Goal: Book appointment/travel/reservation

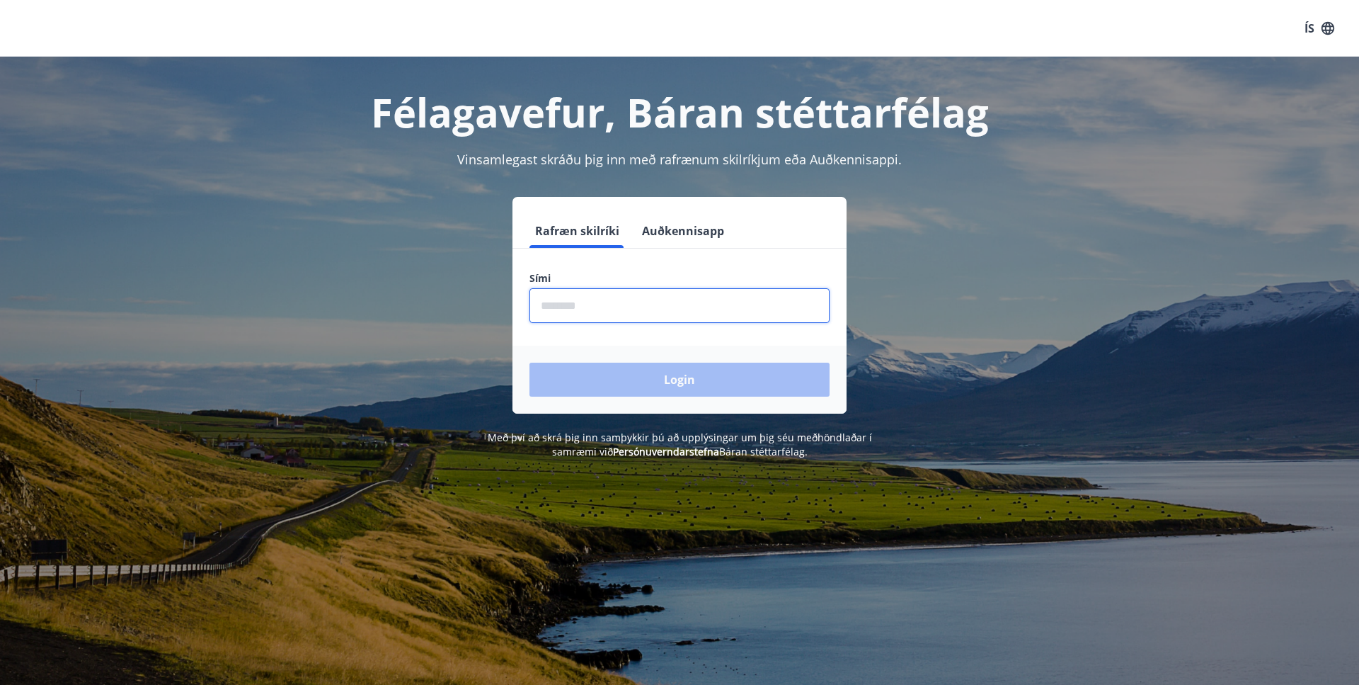
drag, startPoint x: 546, startPoint y: 305, endPoint x: 617, endPoint y: 297, distance: 71.2
click at [547, 303] on input "phone" at bounding box center [679, 305] width 300 height 35
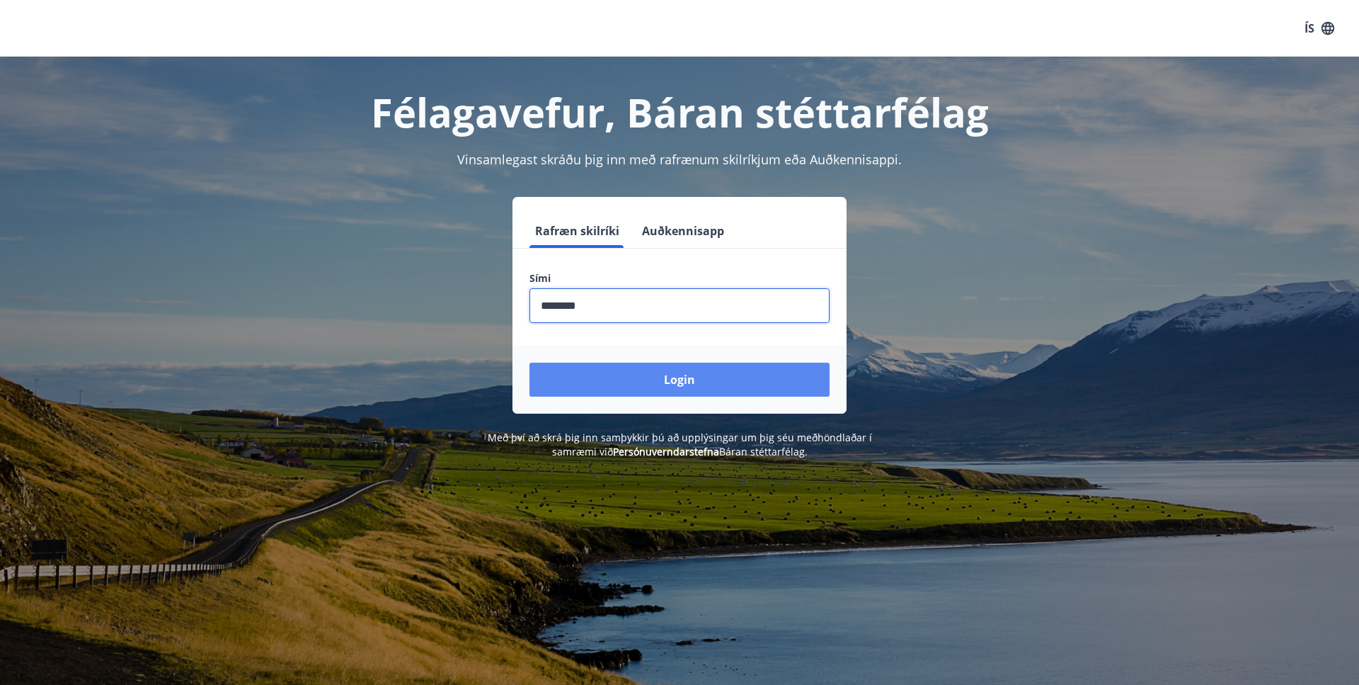
type input "********"
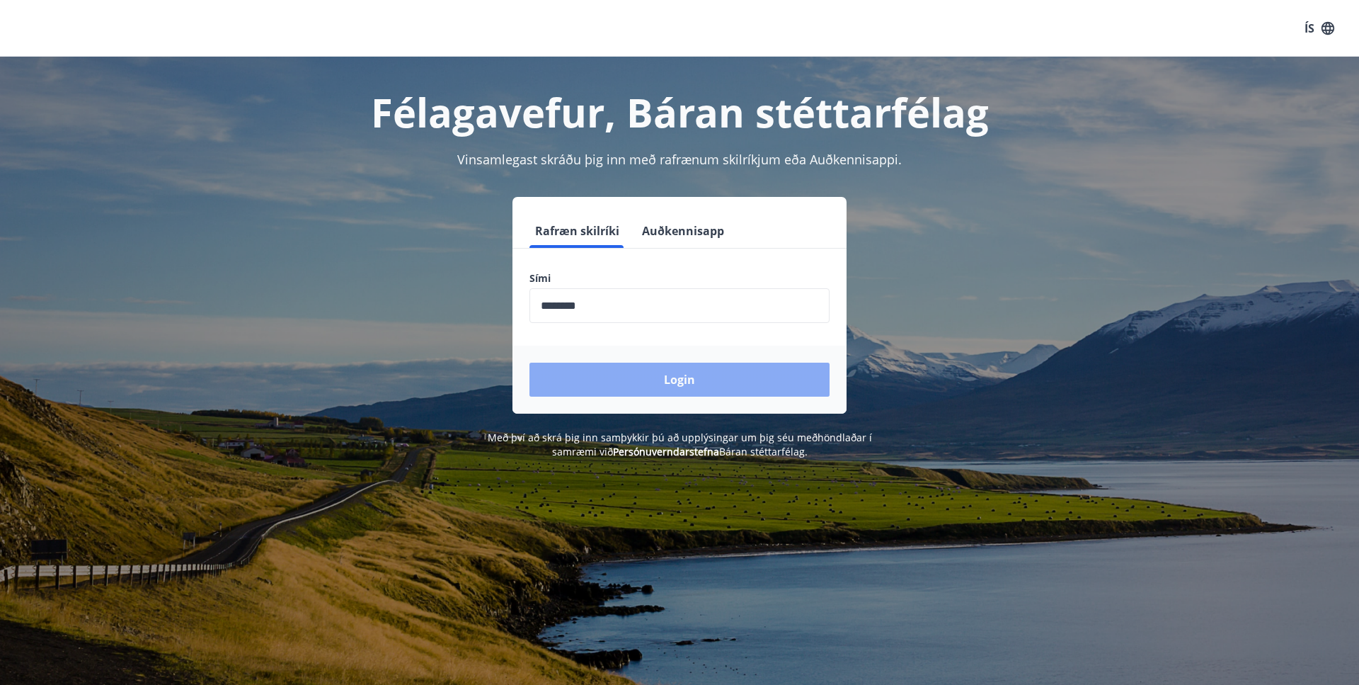
click at [663, 395] on button "Login" at bounding box center [679, 379] width 300 height 34
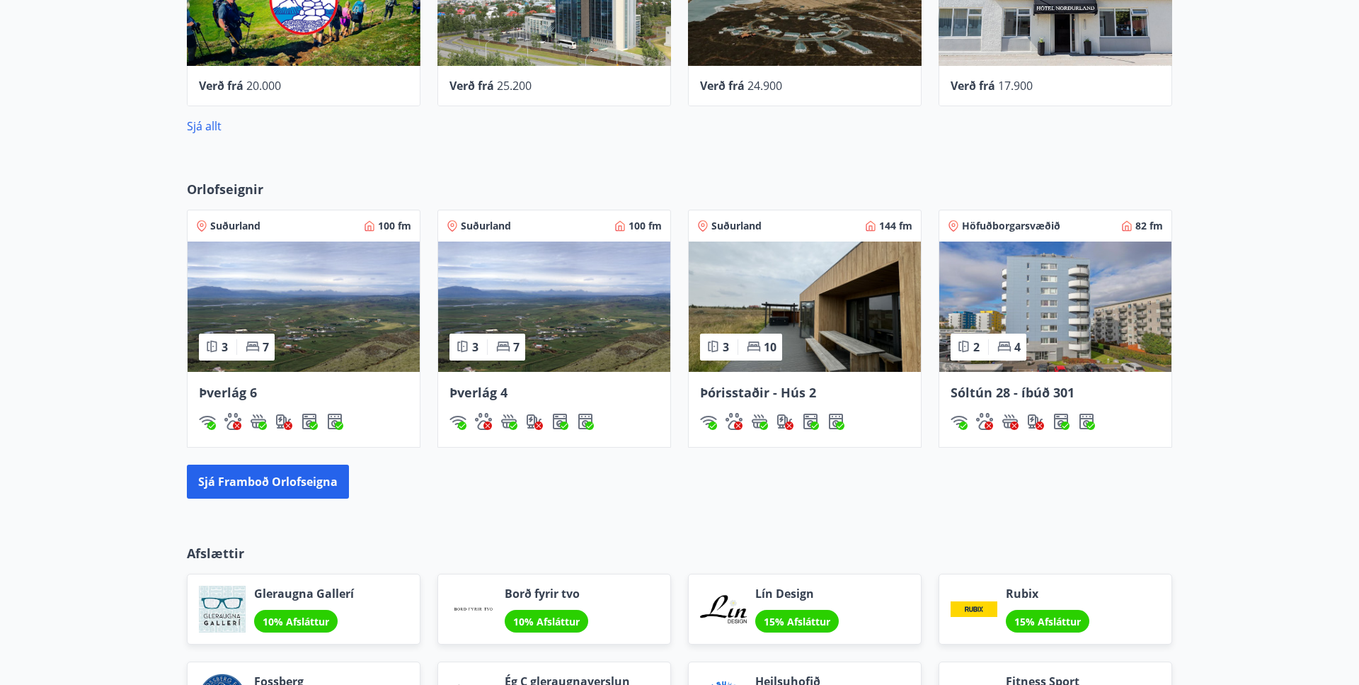
scroll to position [794, 0]
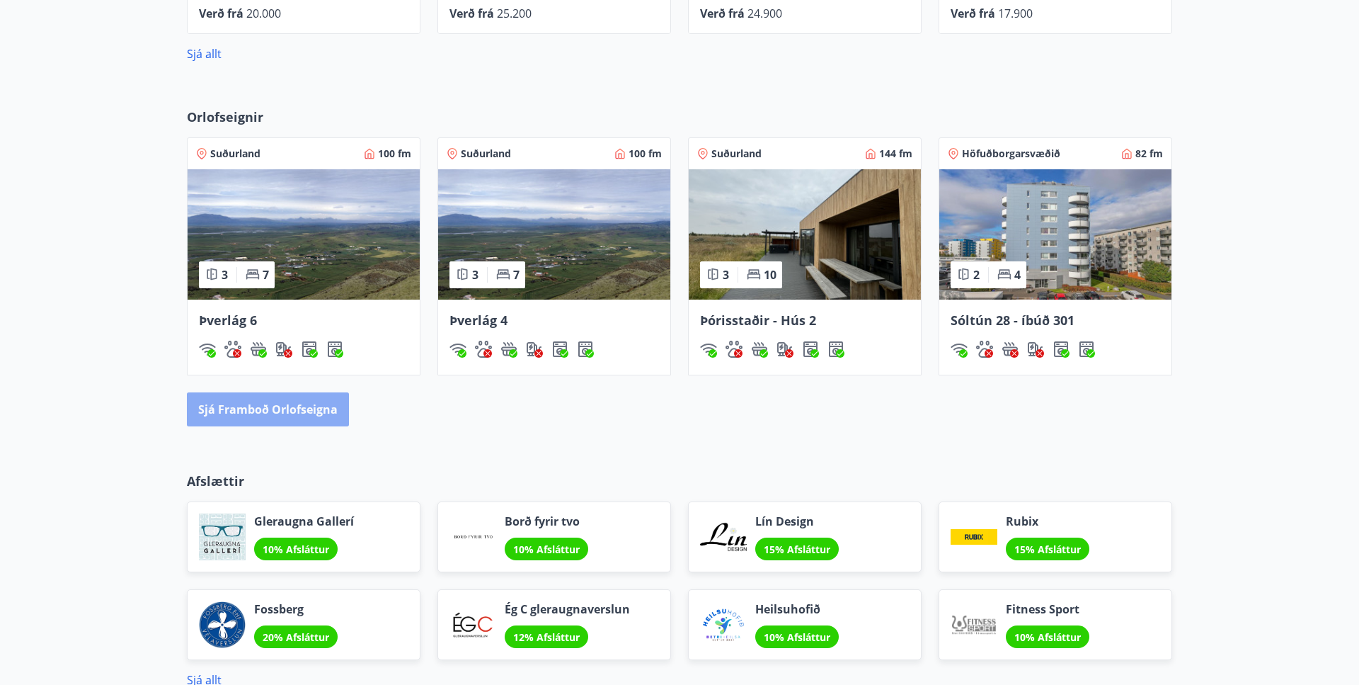
click at [297, 407] on button "Sjá framboð orlofseigna" at bounding box center [268, 409] width 162 height 34
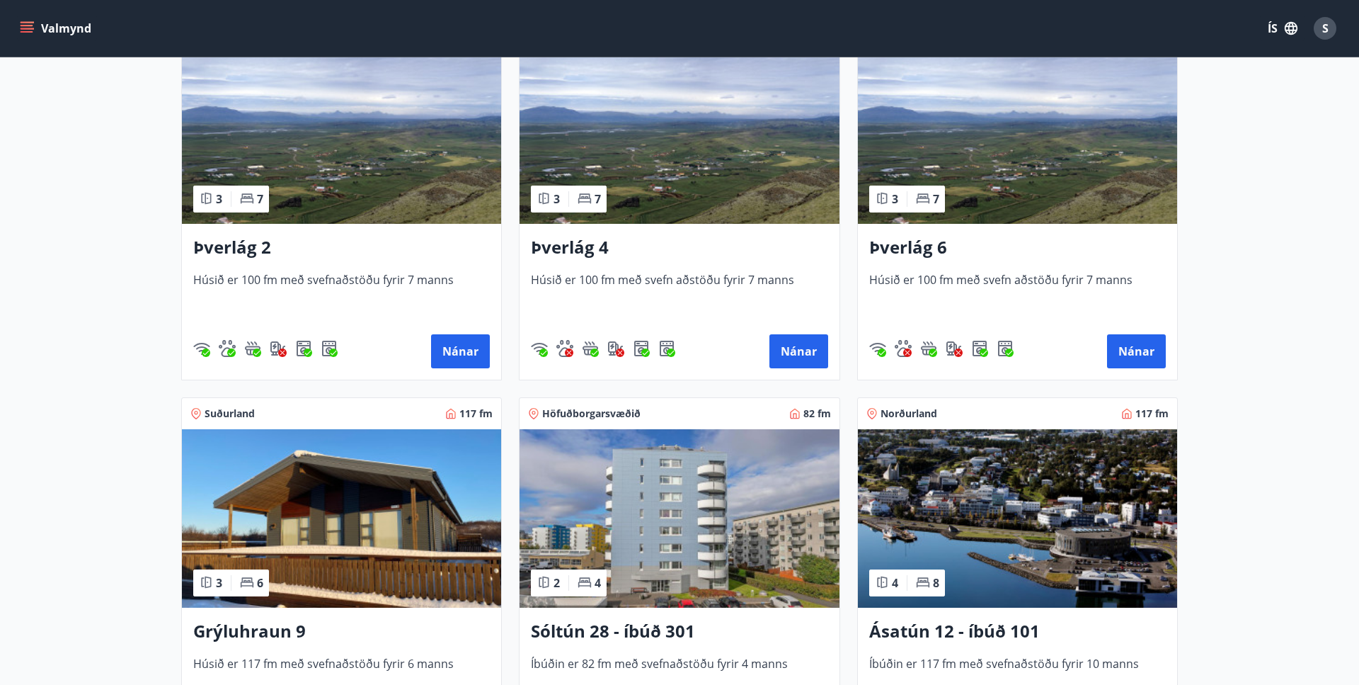
scroll to position [239, 0]
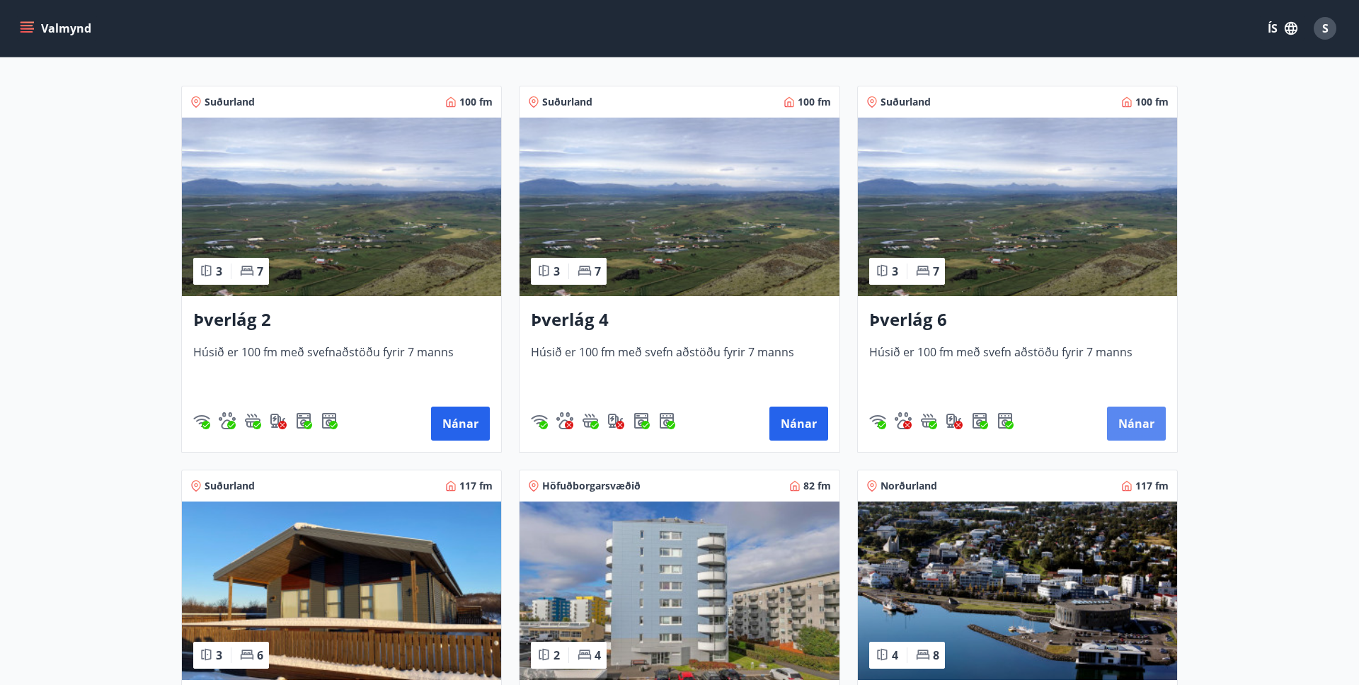
click at [1116, 424] on button "Nánar" at bounding box center [1136, 423] width 59 height 34
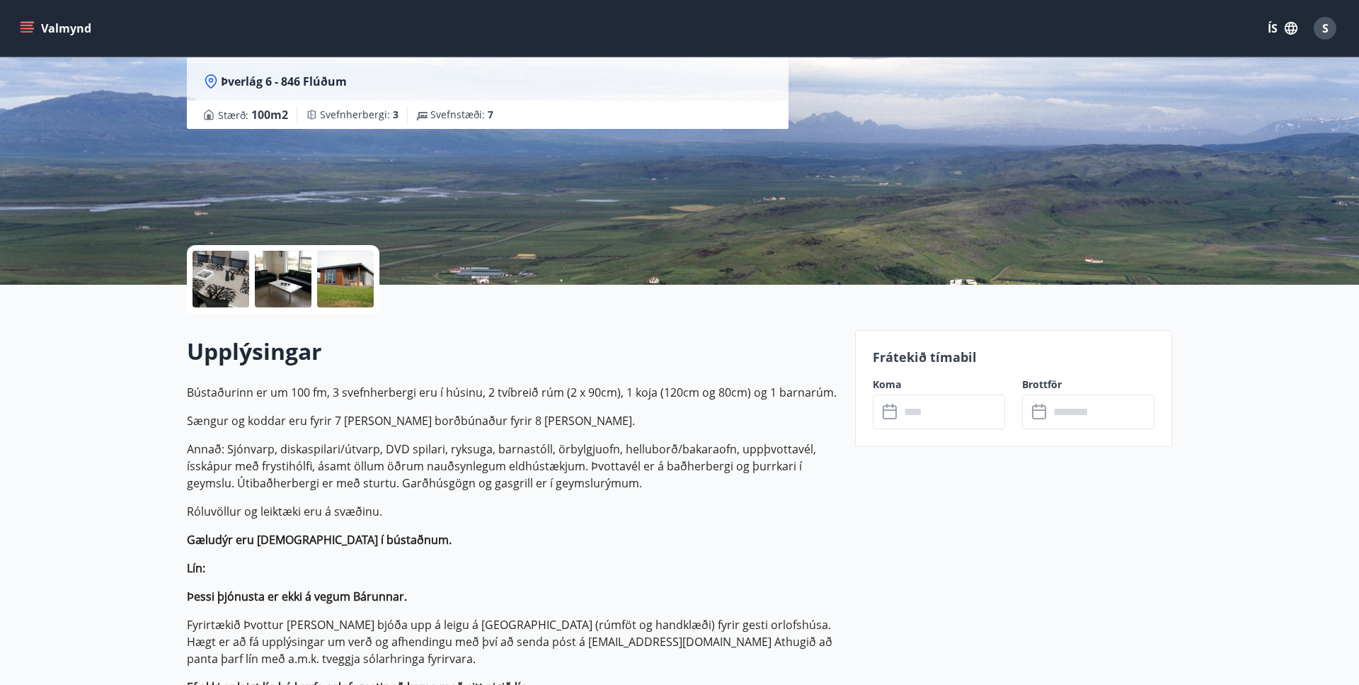
scroll to position [144, 0]
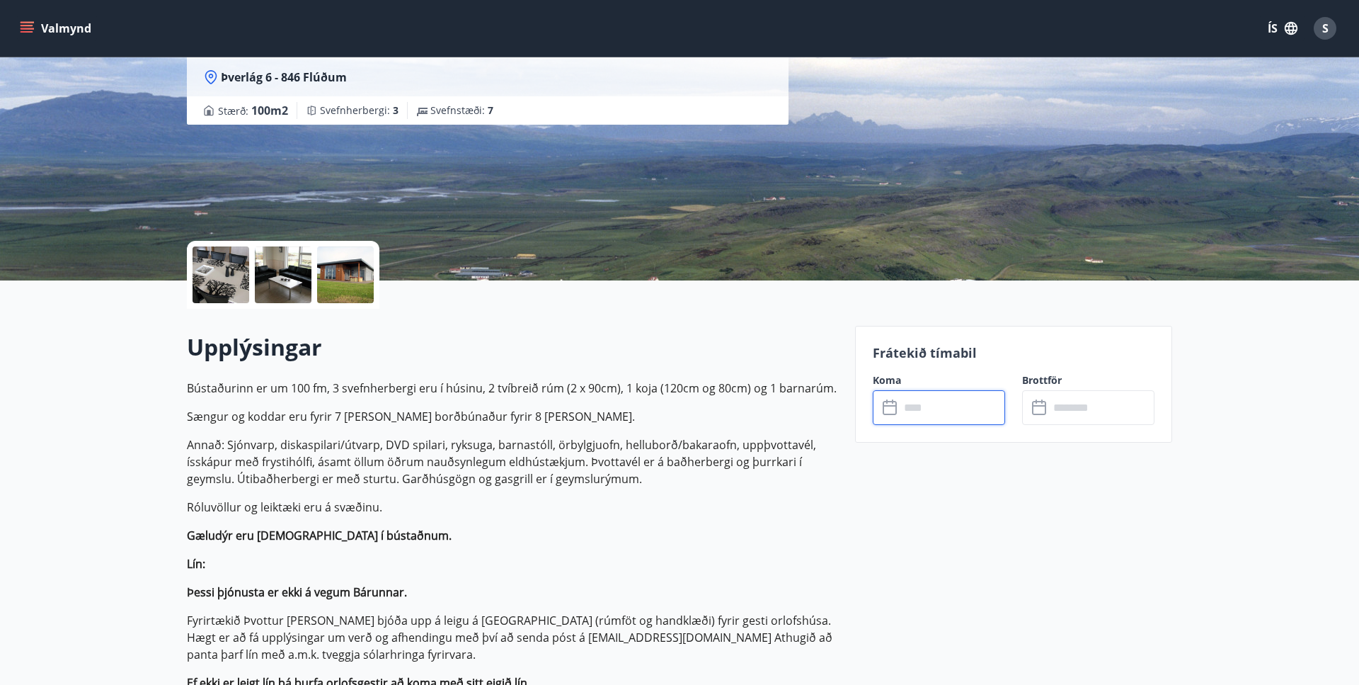
click at [969, 407] on input "text" at bounding box center [952, 407] width 105 height 35
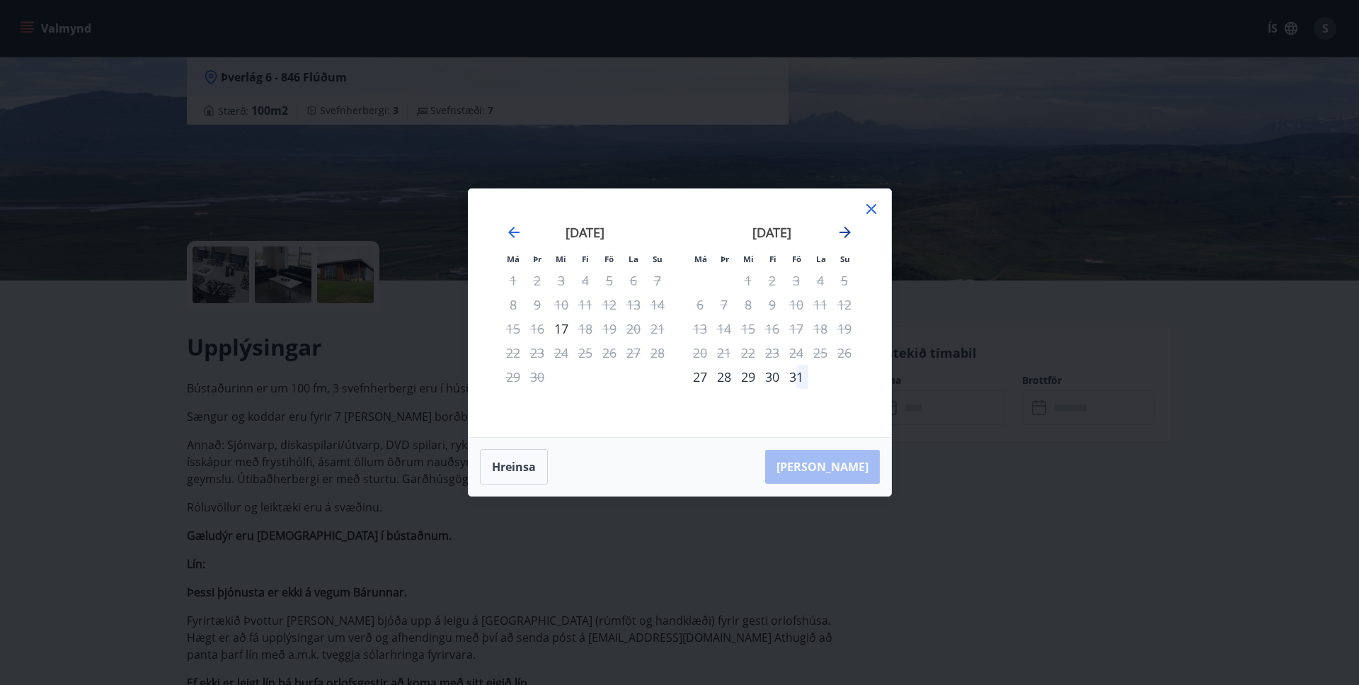
click at [840, 233] on icon "Move forward to switch to the next month." at bounding box center [845, 232] width 11 height 11
click at [874, 198] on div "Má Þr Mi Fi Fö La Su Má Þr Mi Fi Fö La Su [DATE] 1 2 3 4 5 6 7 8 9 10 11 12 13 …" at bounding box center [680, 313] width 423 height 248
click at [872, 204] on icon at bounding box center [871, 208] width 17 height 17
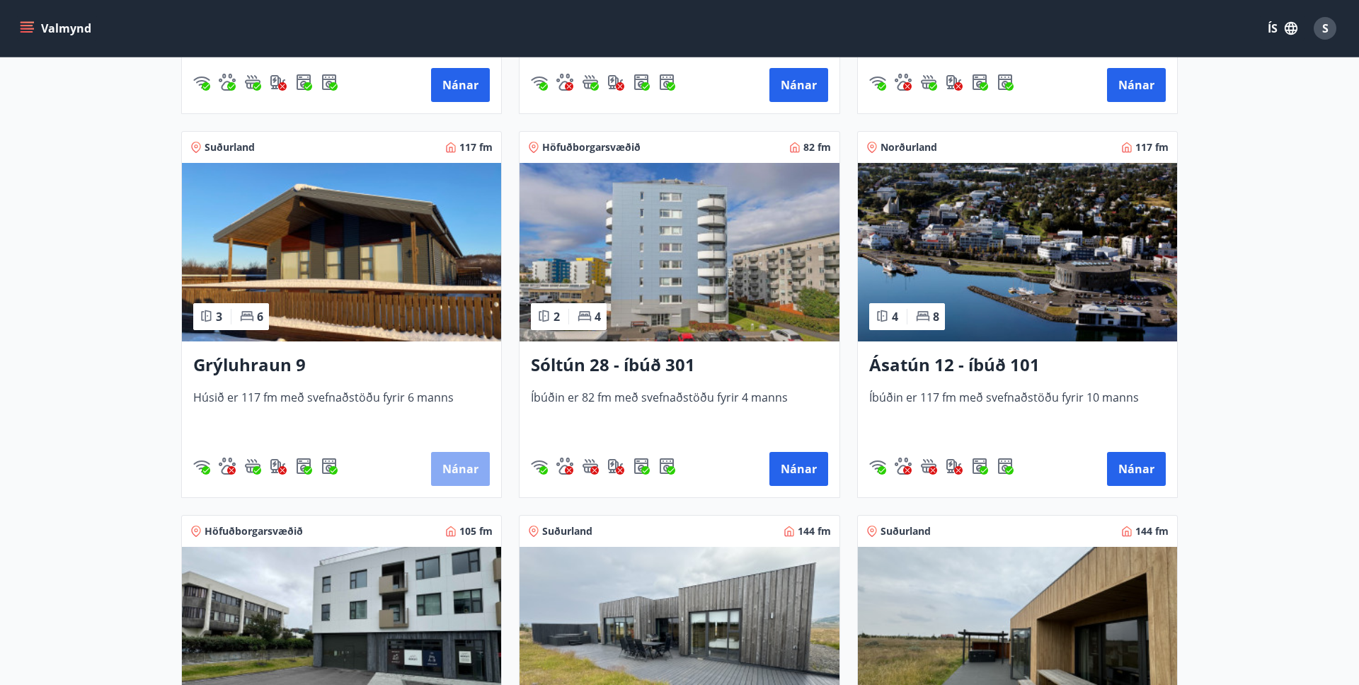
click at [475, 459] on button "Nánar" at bounding box center [460, 469] width 59 height 34
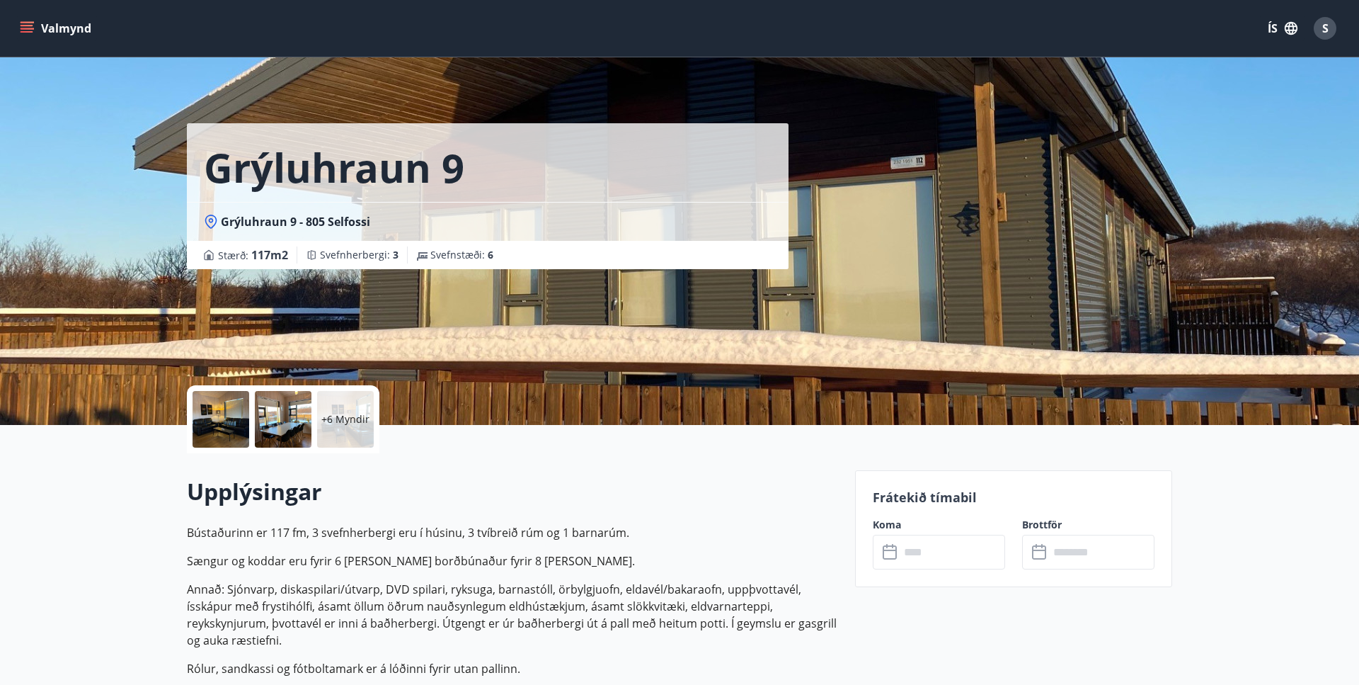
click at [927, 555] on input "text" at bounding box center [952, 551] width 105 height 35
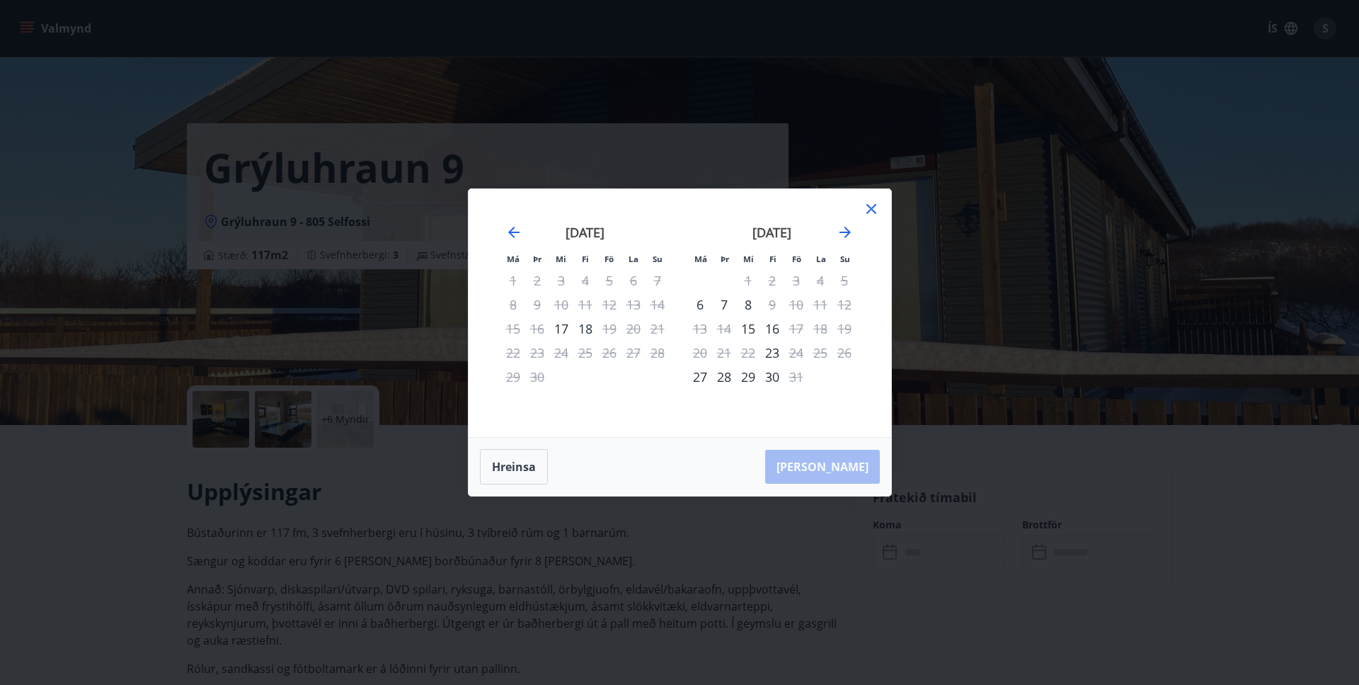
click at [866, 202] on icon at bounding box center [871, 208] width 17 height 17
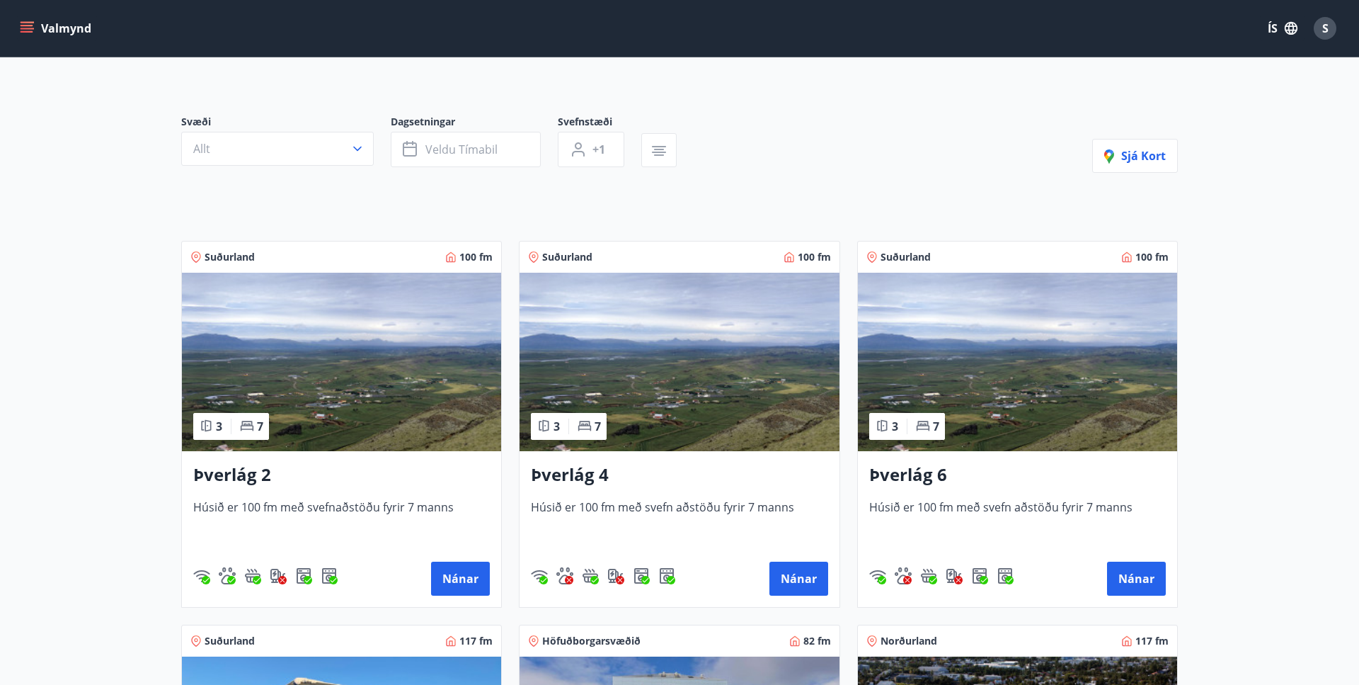
scroll to position [144, 0]
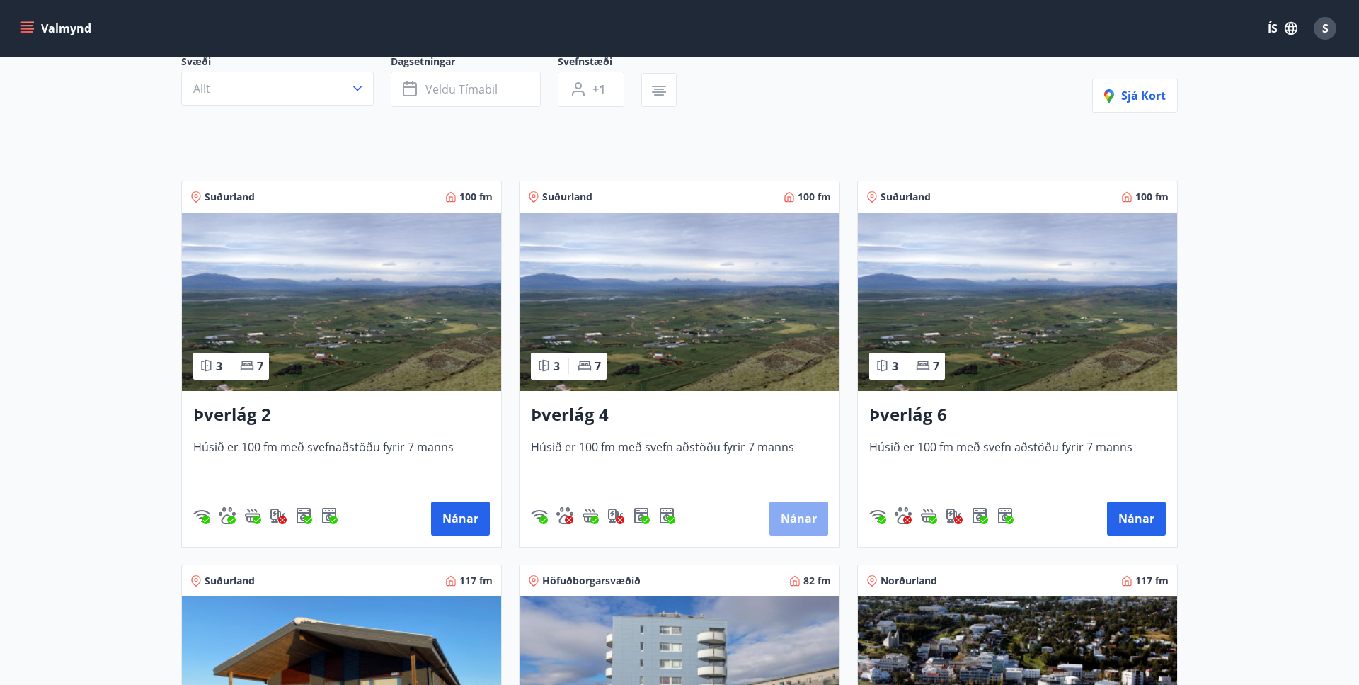
click at [798, 515] on button "Nánar" at bounding box center [798, 518] width 59 height 34
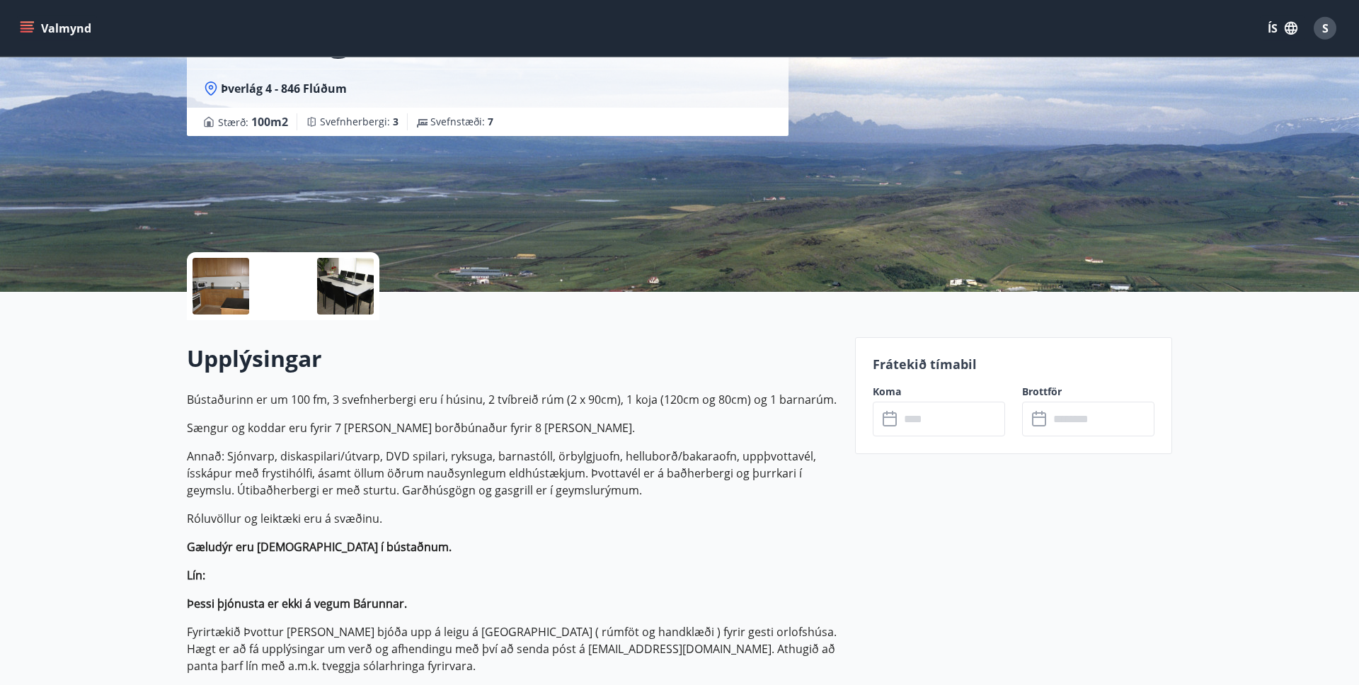
scroll to position [217, 0]
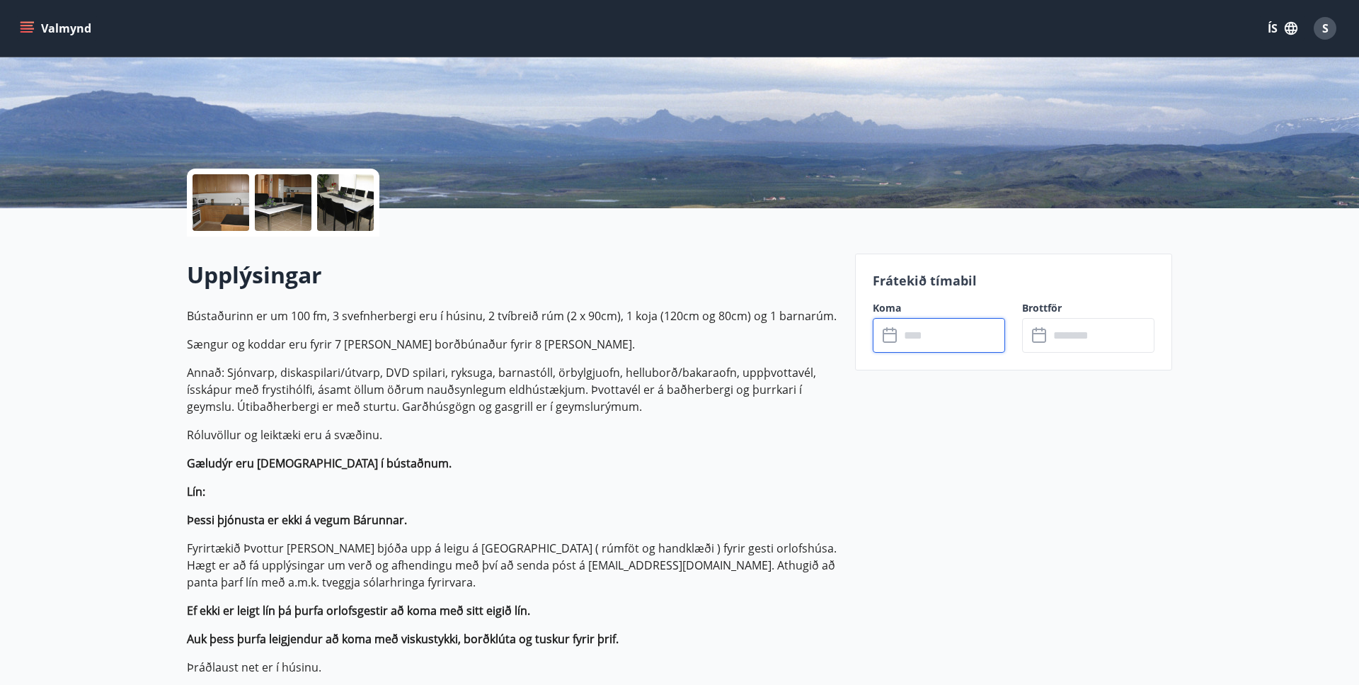
click at [942, 339] on input "text" at bounding box center [952, 335] width 105 height 35
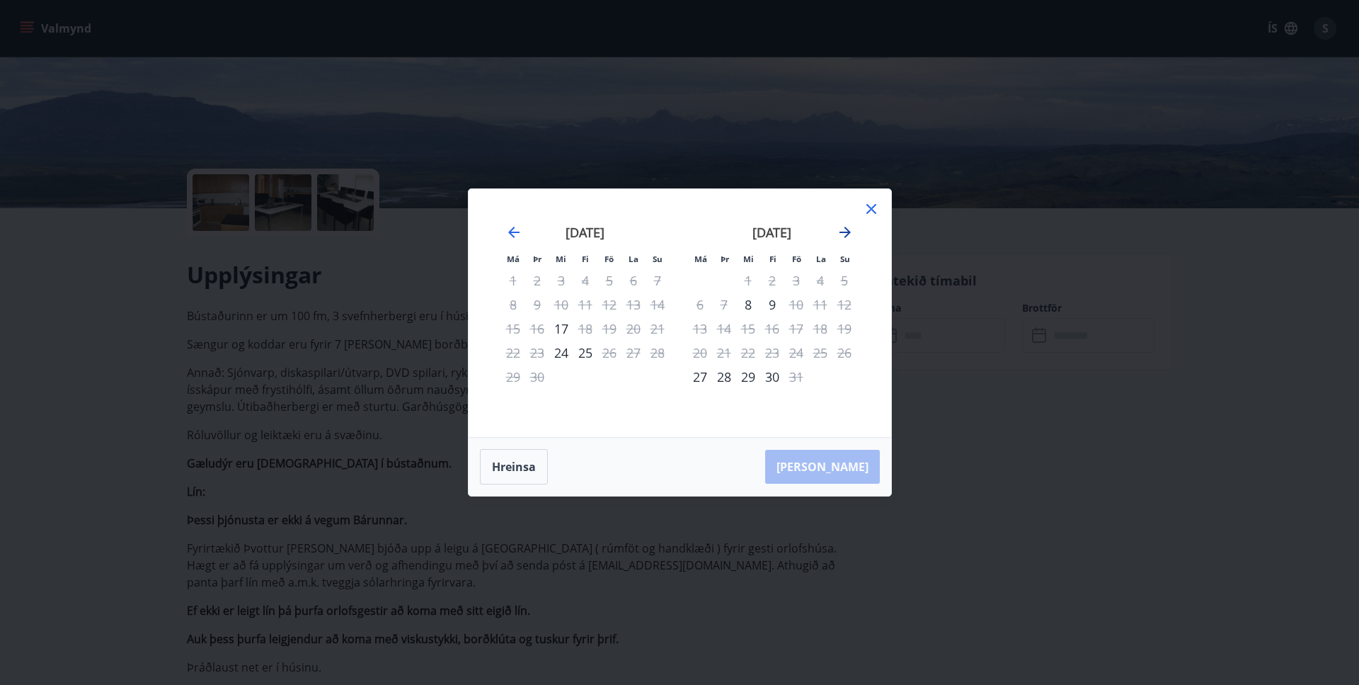
click at [842, 232] on icon "Move forward to switch to the next month." at bounding box center [845, 232] width 11 height 11
click at [515, 232] on icon "Move backward to switch to the previous month." at bounding box center [513, 232] width 11 height 11
